Goal: Entertainment & Leisure: Consume media (video, audio)

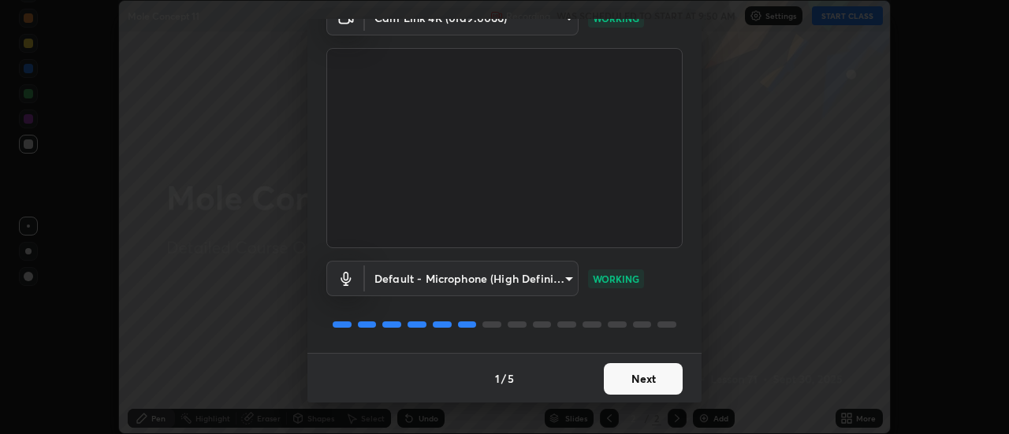
scroll to position [83, 0]
click at [654, 371] on button "Next" at bounding box center [643, 379] width 79 height 32
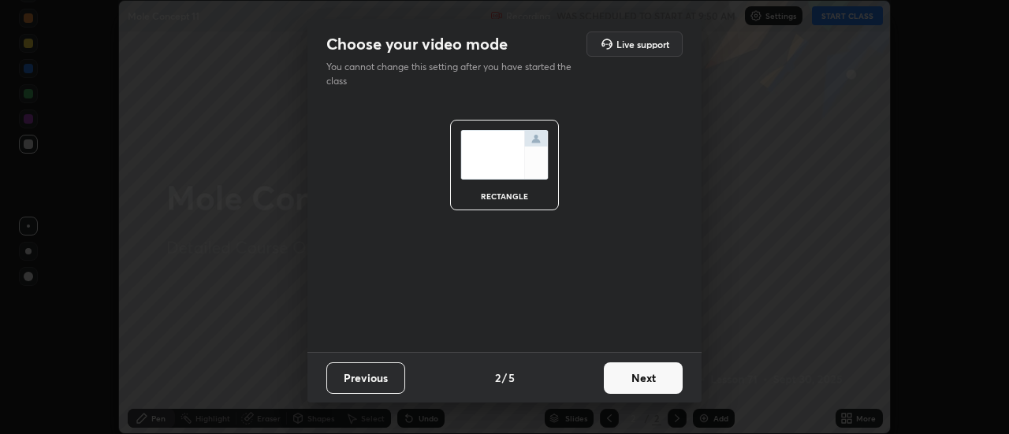
scroll to position [0, 0]
click at [655, 368] on button "Next" at bounding box center [643, 379] width 79 height 32
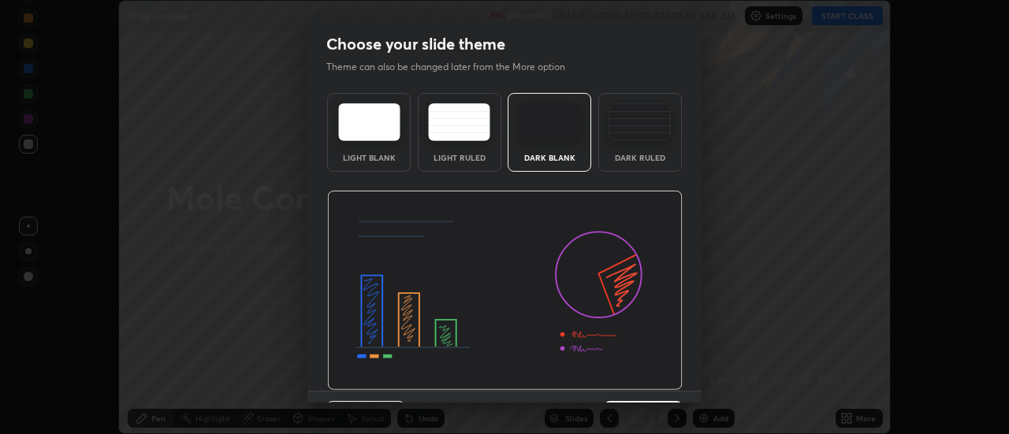
click at [654, 376] on img at bounding box center [505, 291] width 356 height 200
click at [656, 375] on img at bounding box center [505, 291] width 356 height 200
click at [651, 357] on img at bounding box center [505, 291] width 356 height 200
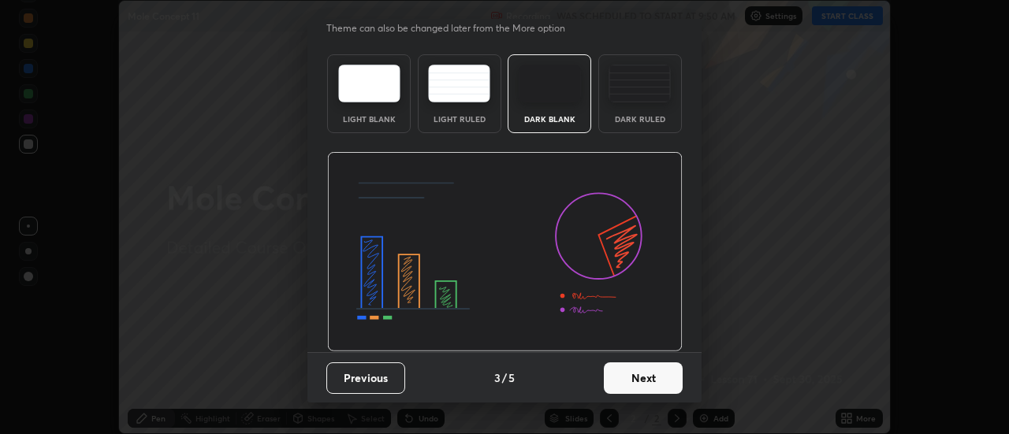
click at [656, 381] on button "Next" at bounding box center [643, 379] width 79 height 32
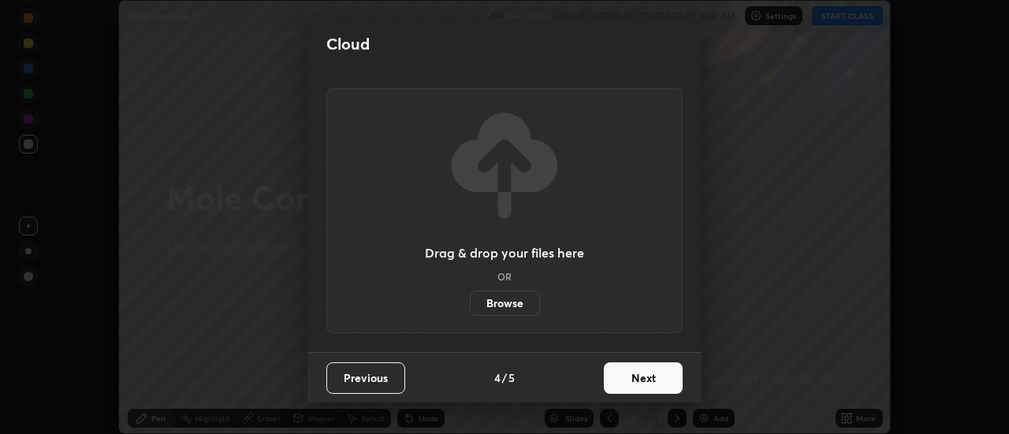
click at [656, 379] on button "Next" at bounding box center [643, 379] width 79 height 32
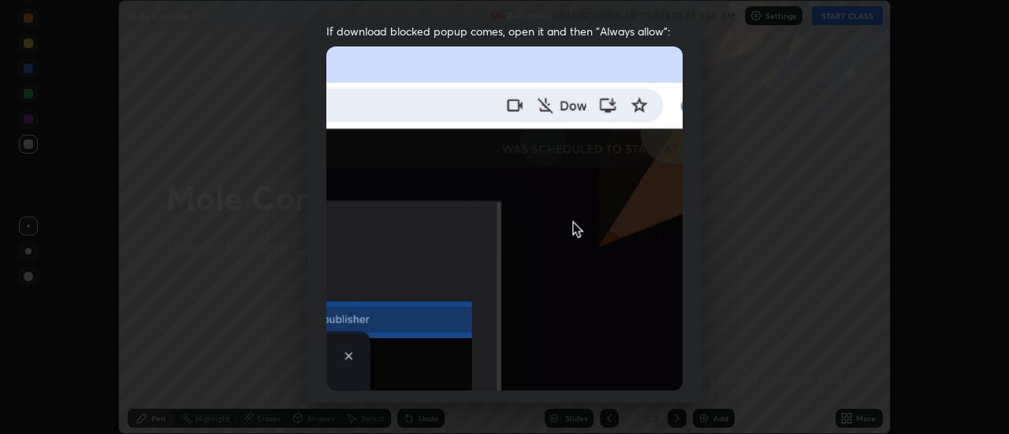
scroll to position [337, 0]
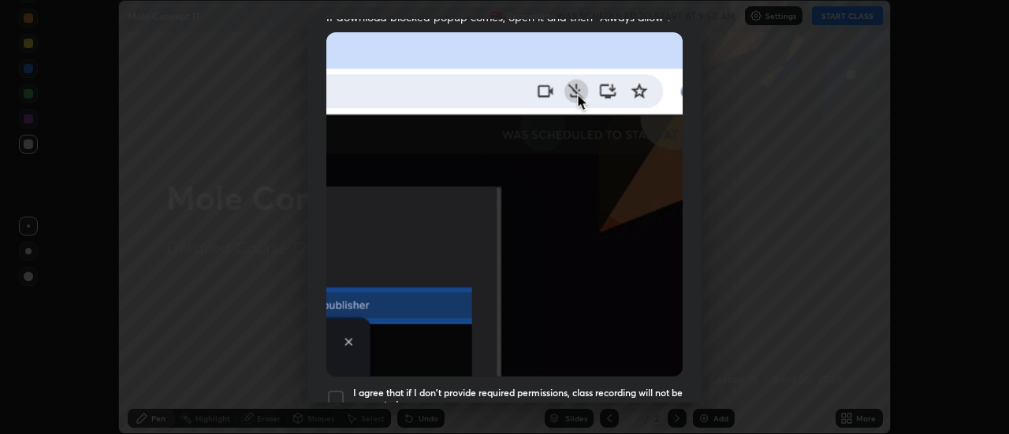
click at [334, 390] on div at bounding box center [335, 399] width 19 height 19
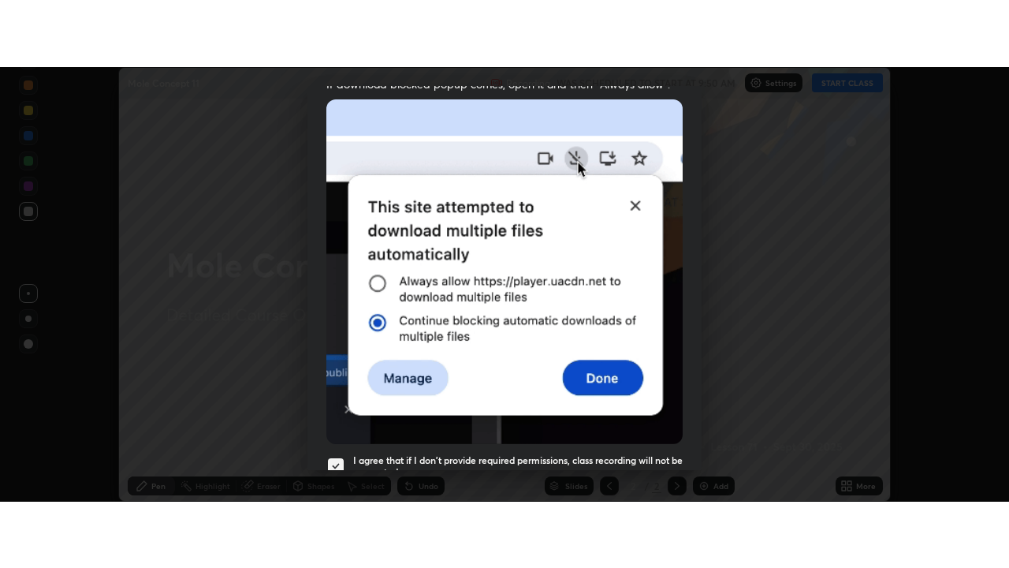
scroll to position [404, 0]
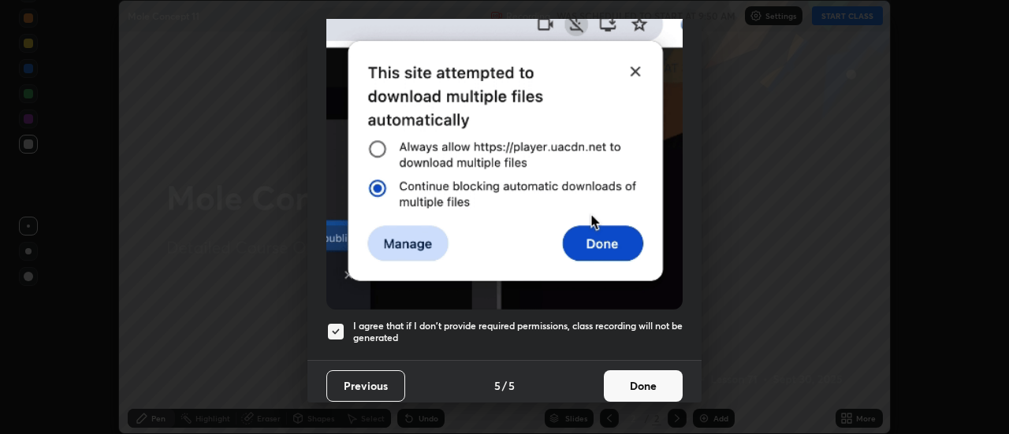
click at [627, 375] on button "Done" at bounding box center [643, 387] width 79 height 32
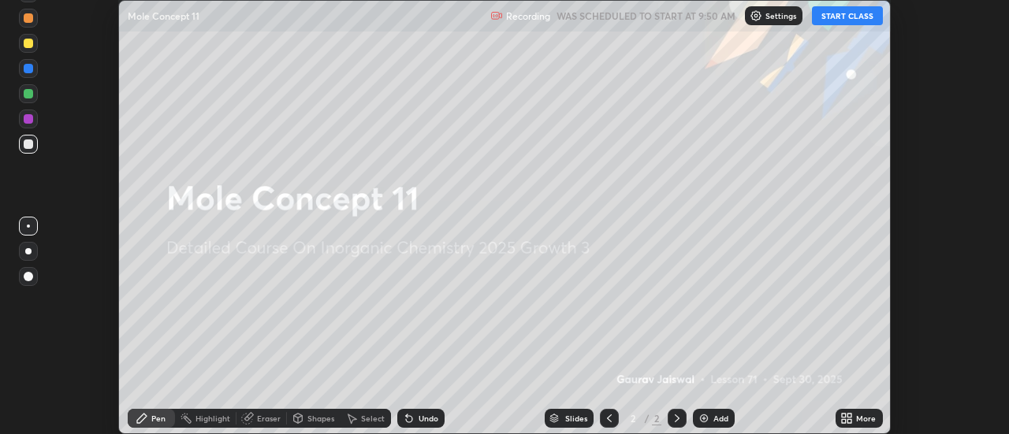
click at [858, 21] on button "START CLASS" at bounding box center [847, 15] width 71 height 19
click at [841, 412] on div "More" at bounding box center [859, 418] width 47 height 19
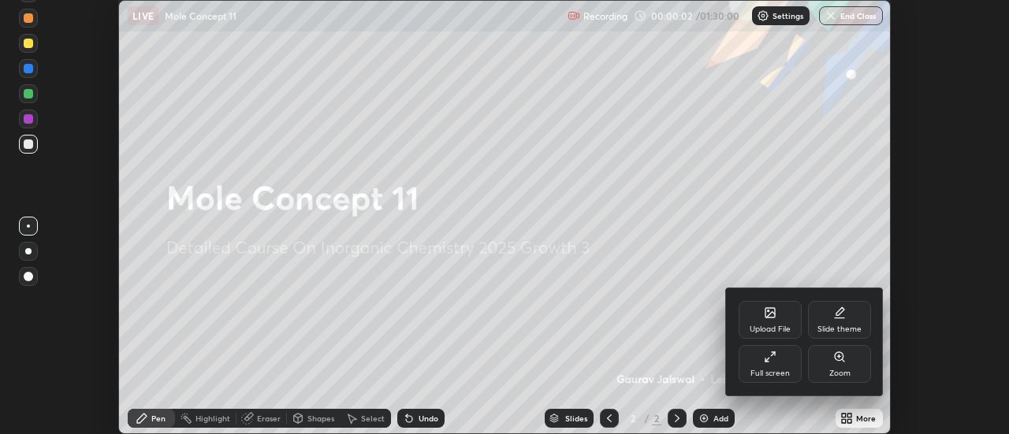
click at [781, 365] on div "Full screen" at bounding box center [770, 364] width 63 height 38
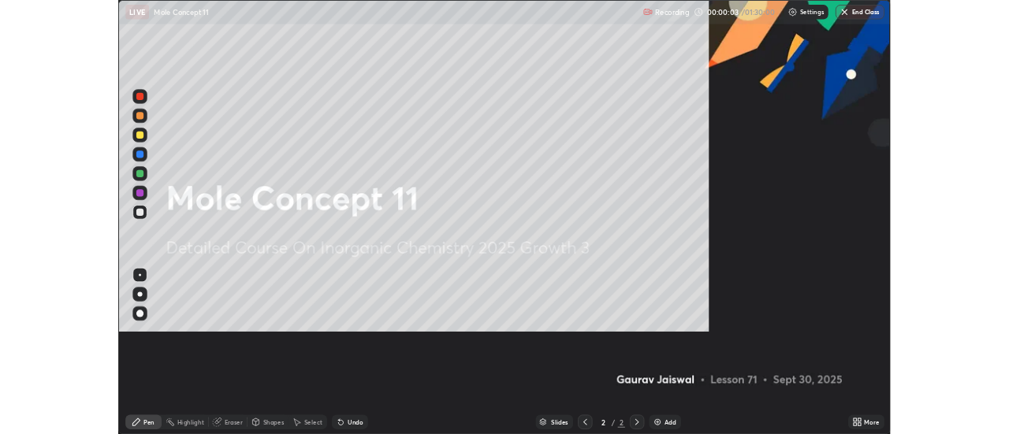
scroll to position [568, 1009]
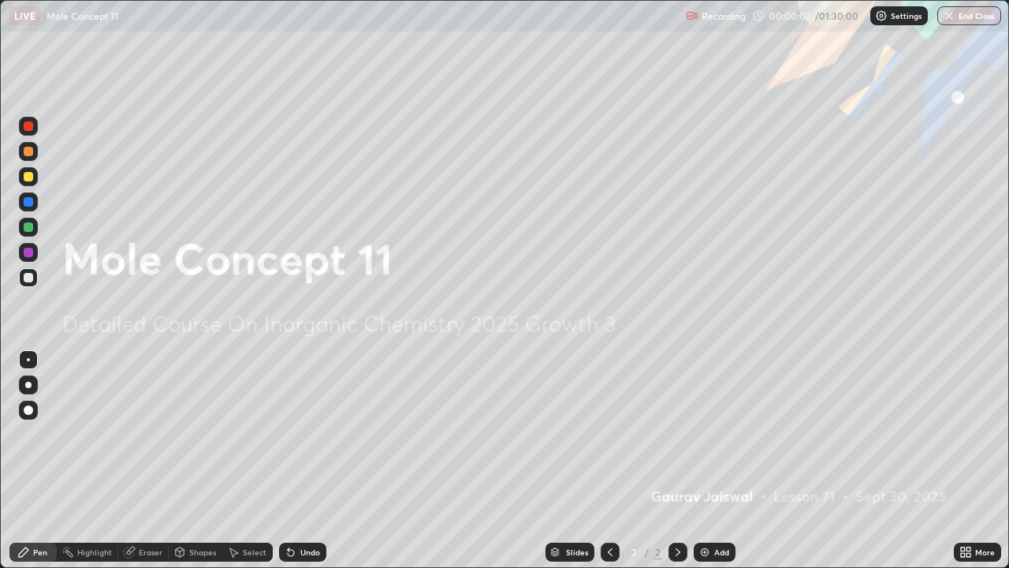
click at [715, 434] on div "Add" at bounding box center [721, 552] width 15 height 8
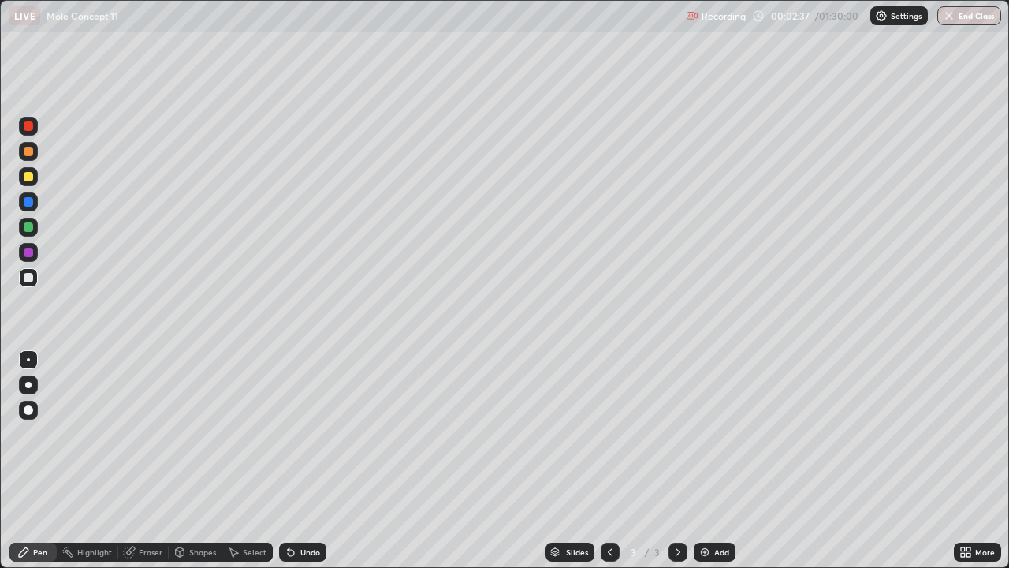
click at [24, 175] on div at bounding box center [28, 176] width 9 height 9
click at [710, 434] on div "Add" at bounding box center [715, 551] width 42 height 19
click at [706, 434] on img at bounding box center [705, 552] width 13 height 13
click at [24, 278] on div at bounding box center [28, 277] width 9 height 9
click at [24, 227] on div at bounding box center [28, 226] width 9 height 9
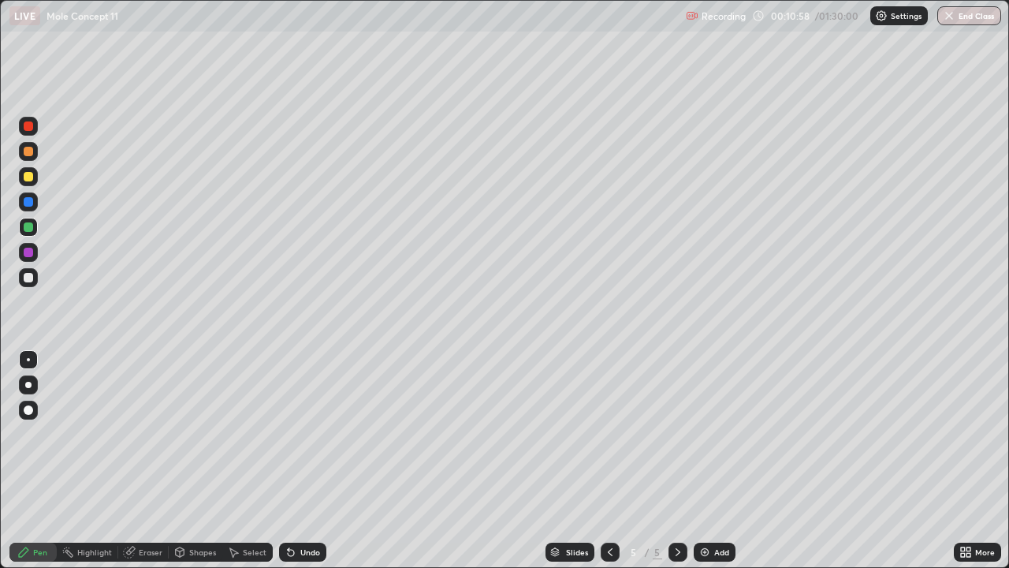
click at [300, 434] on div "Undo" at bounding box center [310, 552] width 20 height 8
click at [297, 434] on div "Undo" at bounding box center [302, 551] width 47 height 19
click at [719, 434] on div "Add" at bounding box center [721, 552] width 15 height 8
click at [27, 274] on div at bounding box center [28, 277] width 9 height 9
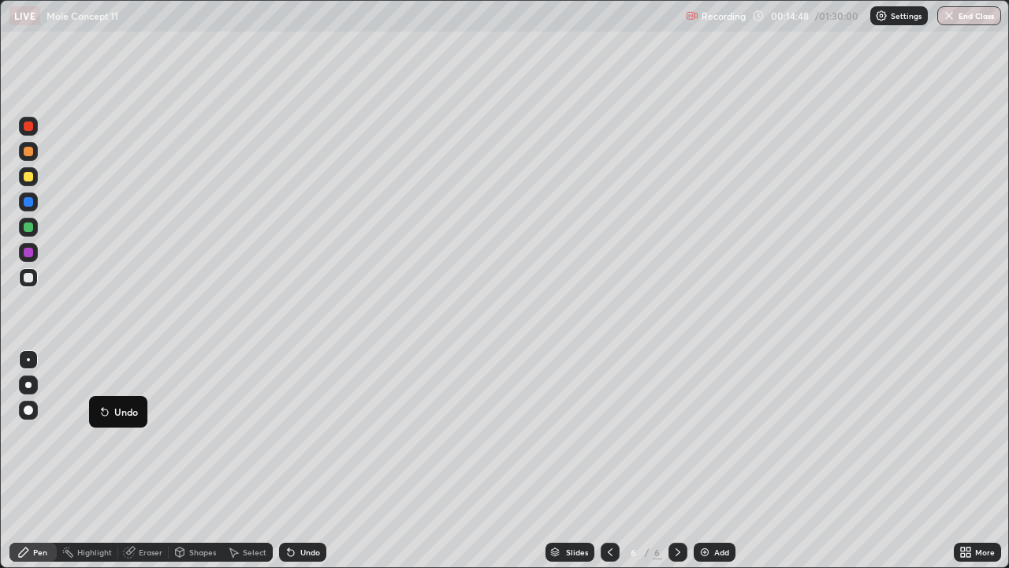
click at [102, 414] on icon at bounding box center [105, 412] width 6 height 6
click at [35, 177] on div at bounding box center [28, 176] width 19 height 19
click at [707, 434] on img at bounding box center [705, 552] width 13 height 13
click at [22, 278] on div at bounding box center [28, 277] width 19 height 19
click at [362, 385] on button "Undo" at bounding box center [383, 391] width 46 height 19
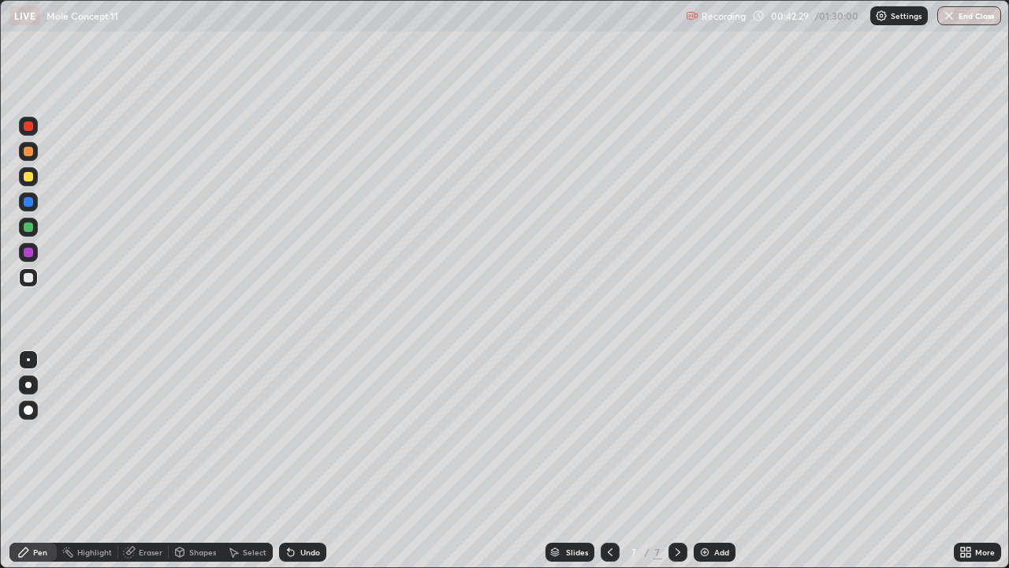
click at [730, 434] on div "Add" at bounding box center [715, 551] width 42 height 19
click at [616, 434] on div at bounding box center [610, 552] width 19 height 32
click at [716, 434] on div "Add" at bounding box center [715, 551] width 42 height 19
click at [287, 434] on icon at bounding box center [291, 552] width 13 height 13
click at [285, 434] on icon at bounding box center [291, 552] width 13 height 13
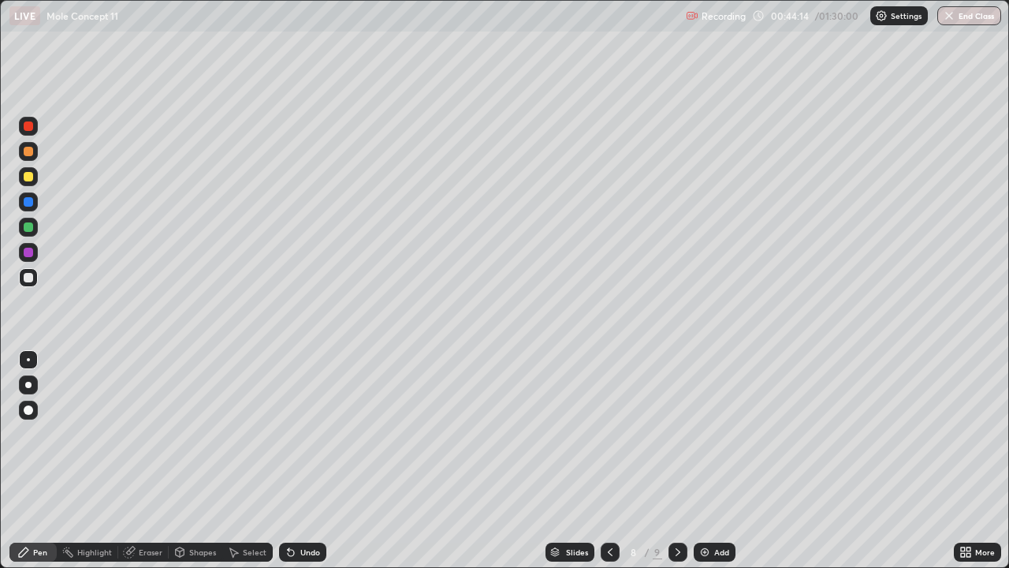
click at [285, 434] on icon at bounding box center [291, 552] width 13 height 13
click at [289, 434] on icon at bounding box center [291, 553] width 6 height 6
click at [285, 434] on icon at bounding box center [291, 552] width 13 height 13
click at [288, 434] on icon at bounding box center [289, 549] width 2 height 2
click at [683, 434] on div at bounding box center [678, 551] width 19 height 19
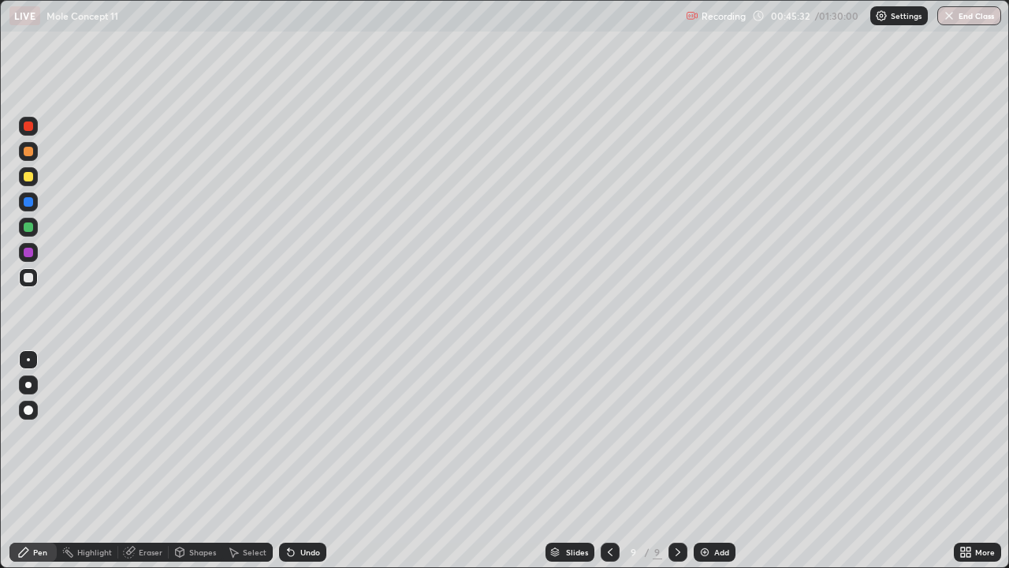
click at [609, 434] on icon at bounding box center [610, 552] width 13 height 13
click at [28, 177] on div at bounding box center [28, 176] width 9 height 9
click at [672, 434] on icon at bounding box center [678, 552] width 13 height 13
click at [967, 434] on icon at bounding box center [969, 549] width 4 height 4
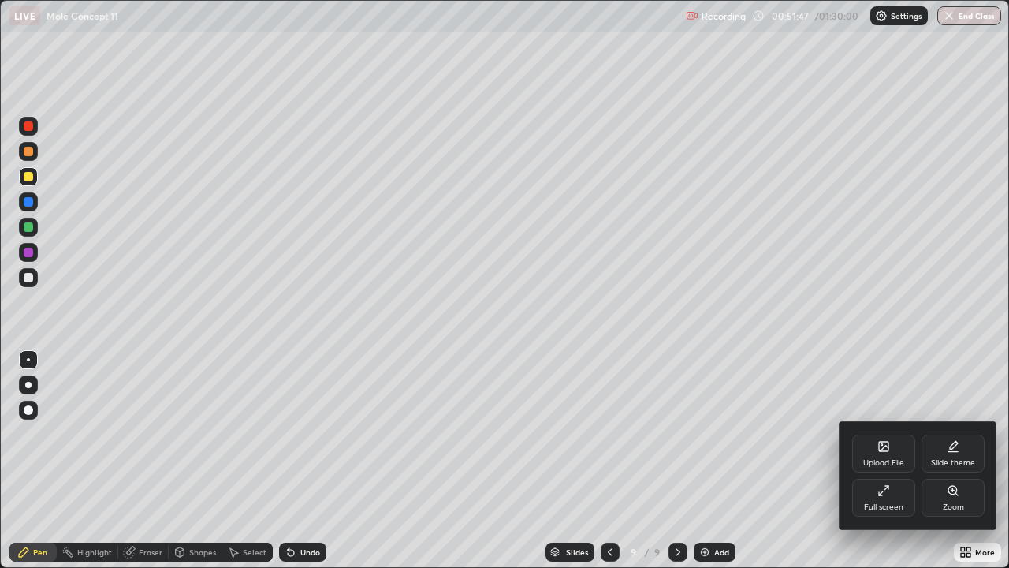
click at [878, 434] on div "Full screen" at bounding box center [883, 498] width 63 height 38
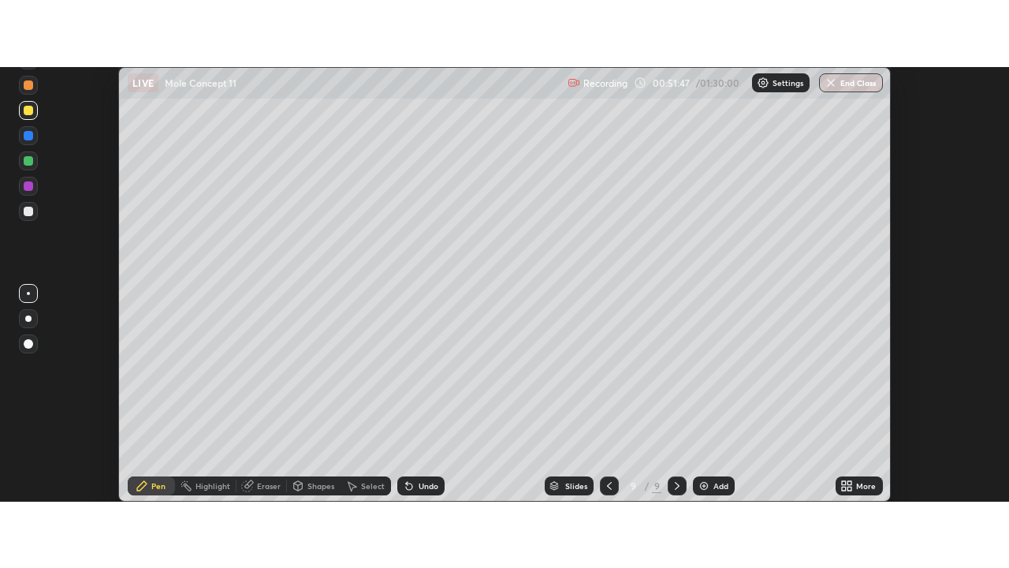
scroll to position [78412, 77838]
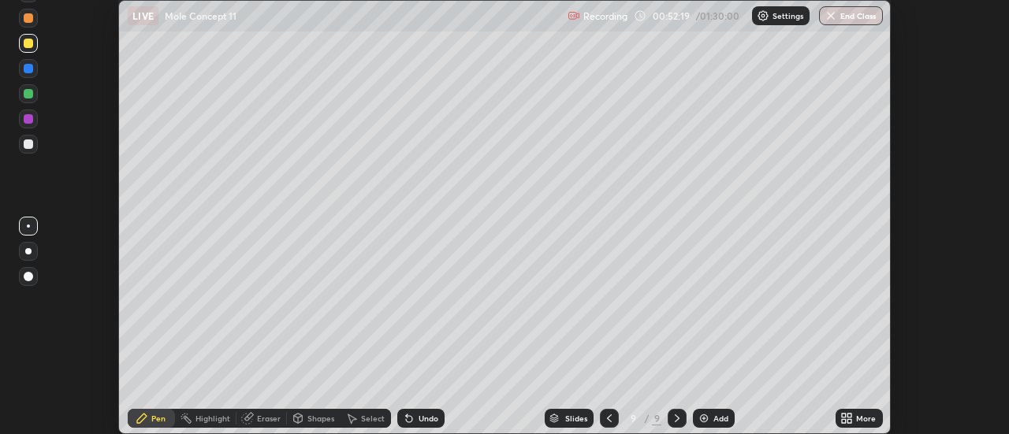
click at [844, 421] on icon at bounding box center [844, 421] width 4 height 4
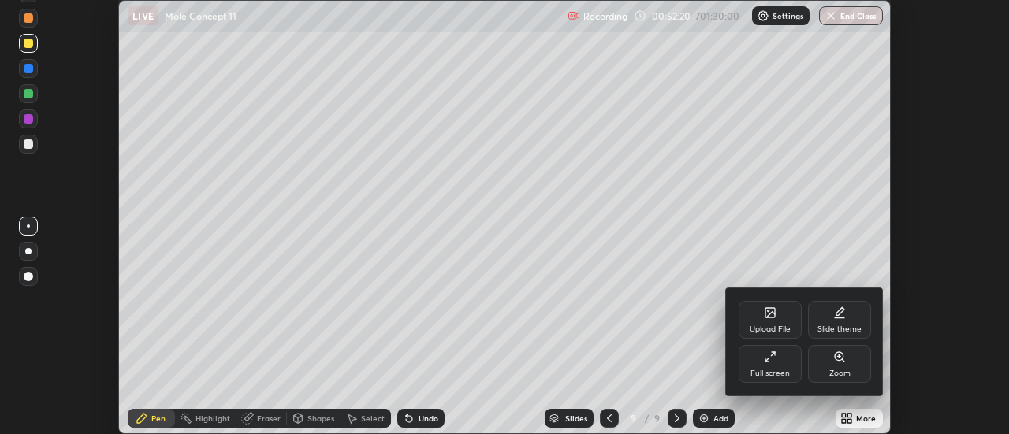
click at [775, 363] on div "Full screen" at bounding box center [770, 364] width 63 height 38
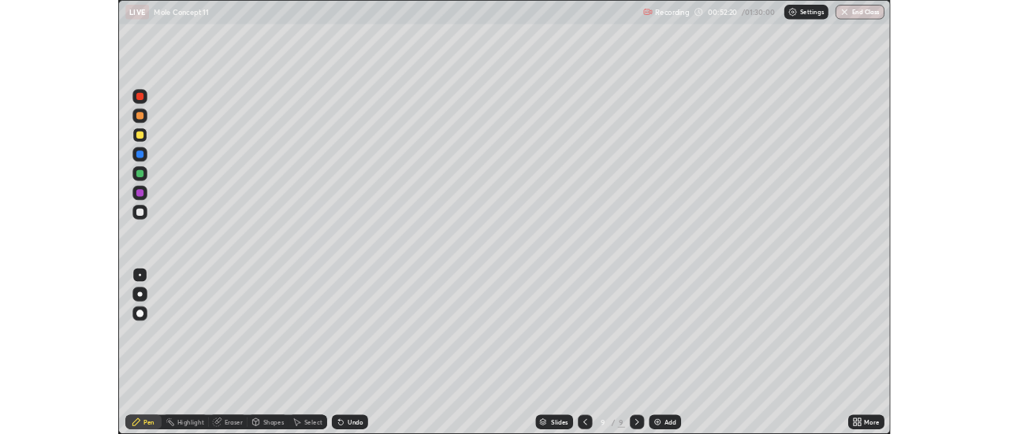
scroll to position [568, 1009]
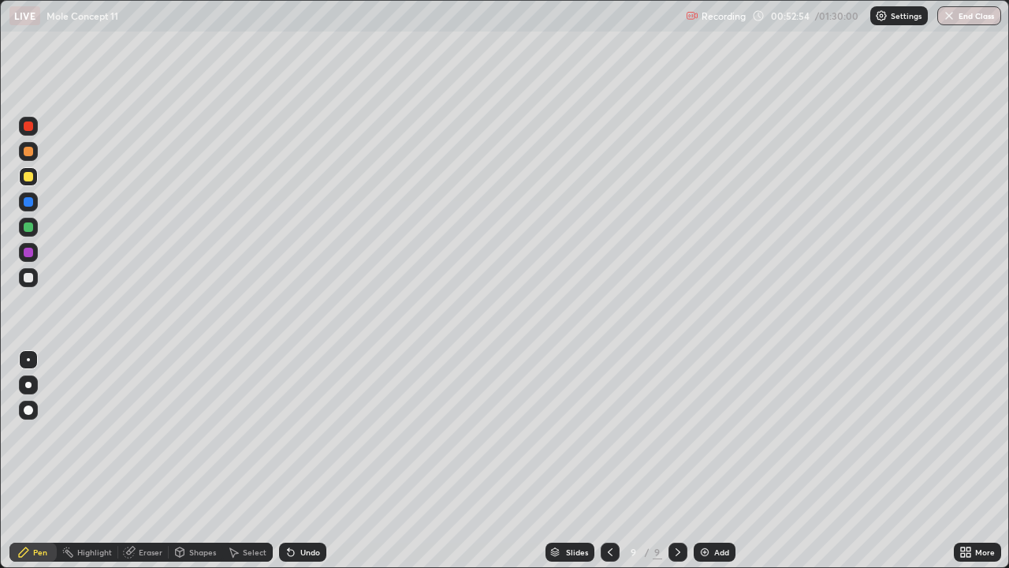
click at [140, 434] on div "Eraser" at bounding box center [151, 552] width 24 height 8
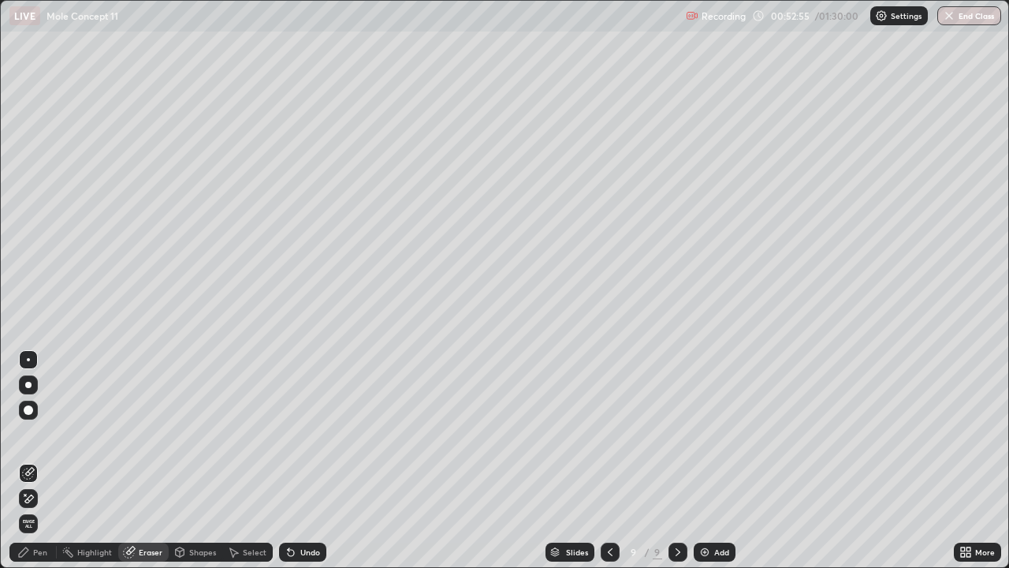
click at [45, 434] on div "Pen" at bounding box center [40, 552] width 14 height 8
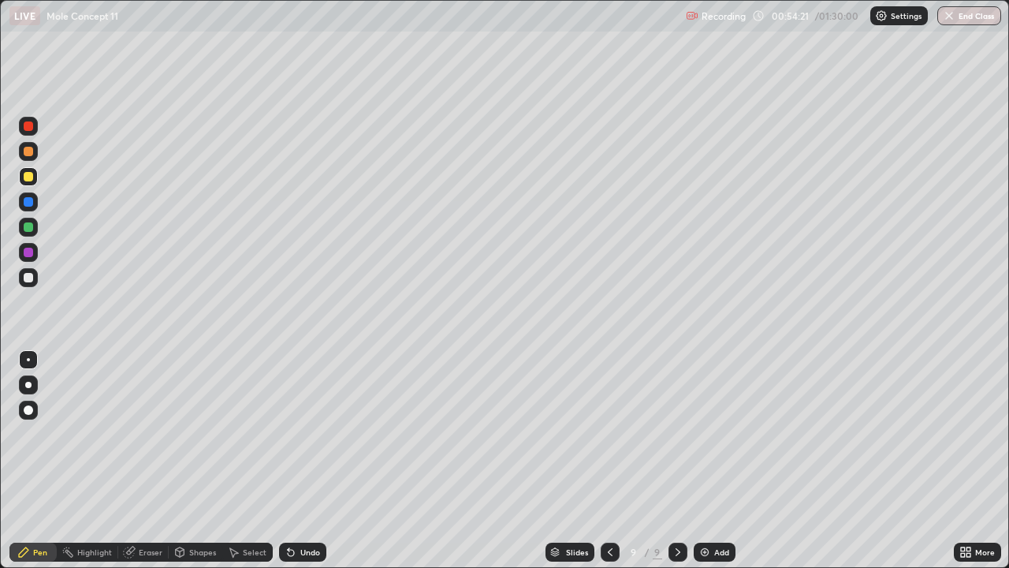
click at [317, 434] on div "Undo" at bounding box center [310, 552] width 20 height 8
click at [315, 434] on div "Undo" at bounding box center [310, 552] width 20 height 8
click at [24, 284] on div at bounding box center [28, 277] width 19 height 19
click at [293, 434] on icon at bounding box center [291, 552] width 13 height 13
click at [611, 434] on icon at bounding box center [610, 552] width 13 height 13
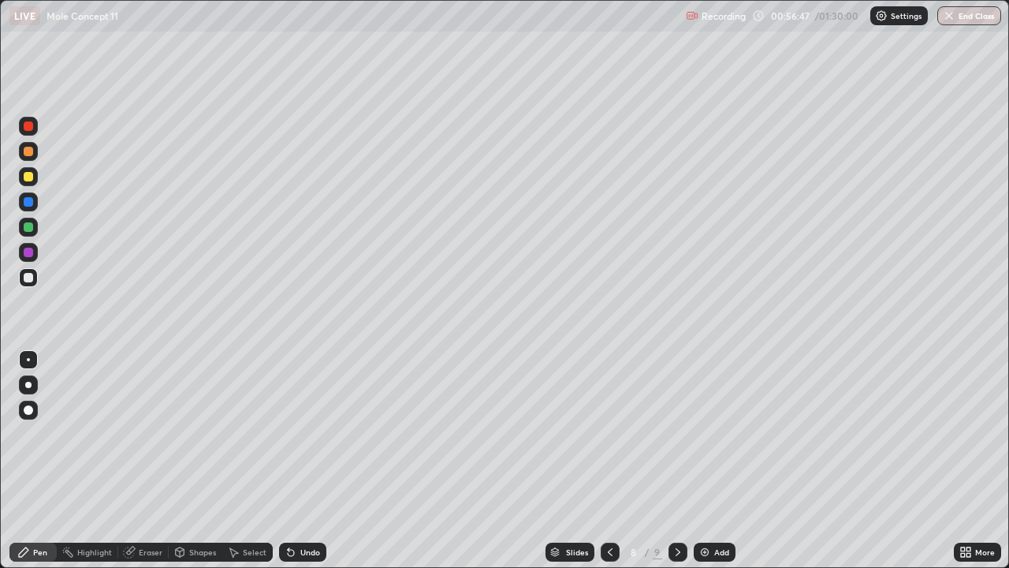
click at [676, 434] on icon at bounding box center [678, 552] width 5 height 8
click at [712, 434] on div "Add" at bounding box center [715, 551] width 42 height 19
click at [27, 181] on div at bounding box center [28, 176] width 9 height 9
click at [28, 279] on div at bounding box center [28, 277] width 9 height 9
click at [156, 434] on div "Eraser" at bounding box center [151, 552] width 24 height 8
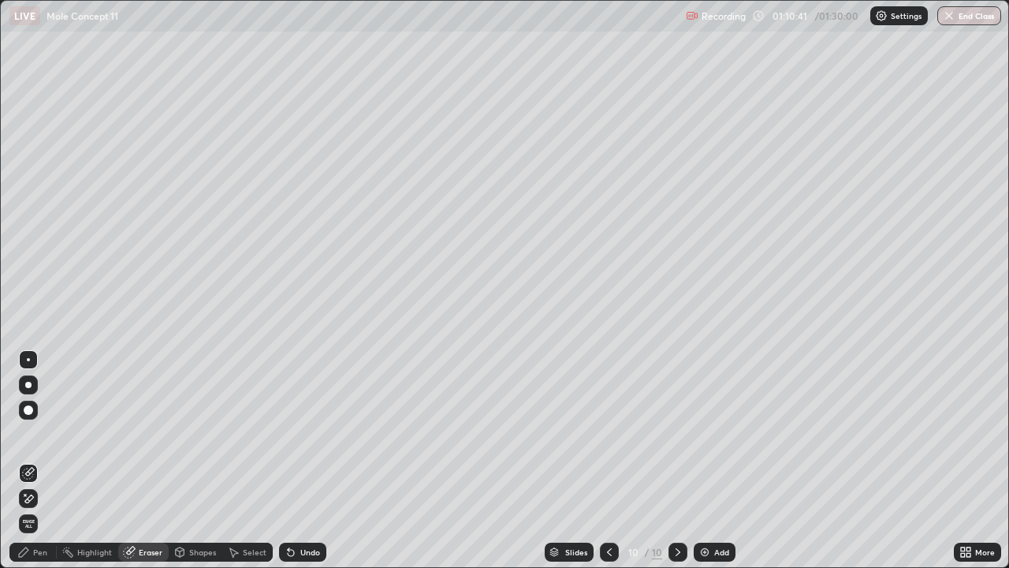
click at [43, 434] on div "Pen" at bounding box center [40, 552] width 14 height 8
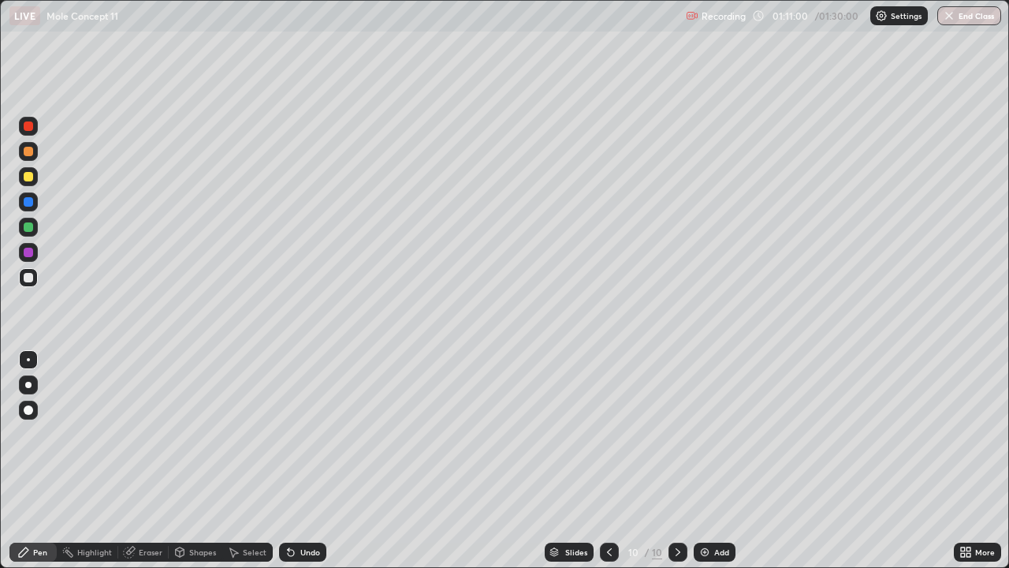
click at [729, 434] on div "Add" at bounding box center [715, 551] width 42 height 19
click at [298, 434] on div "Undo" at bounding box center [302, 551] width 47 height 19
click at [297, 434] on div "Undo" at bounding box center [302, 551] width 47 height 19
click at [296, 434] on div "Undo" at bounding box center [302, 551] width 47 height 19
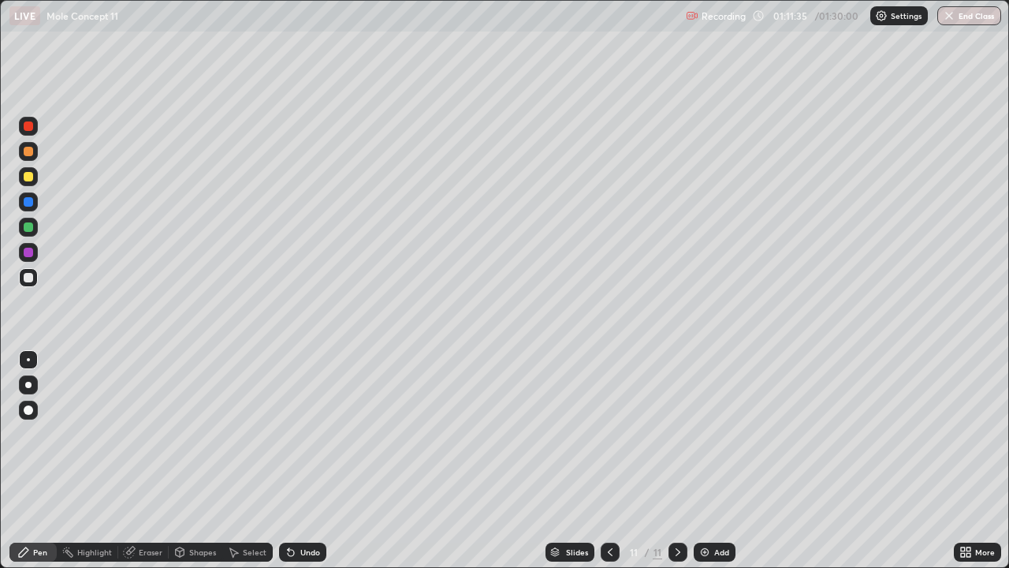
click at [28, 231] on div at bounding box center [28, 226] width 9 height 9
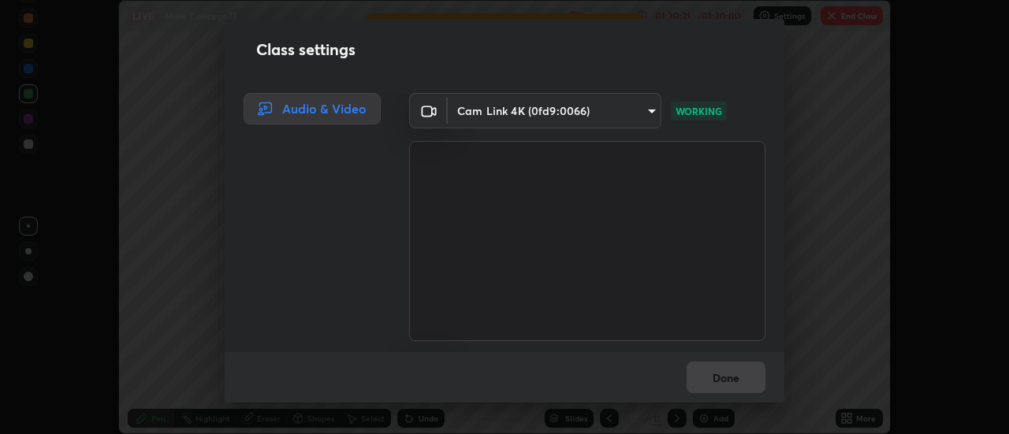
scroll to position [78412, 77838]
